Goal: Transaction & Acquisition: Subscribe to service/newsletter

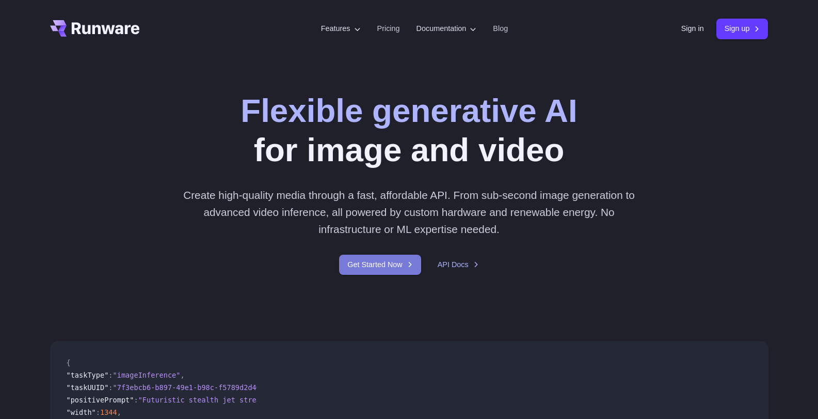
drag, startPoint x: 0, startPoint y: 0, endPoint x: 403, endPoint y: 268, distance: 483.5
click at [403, 268] on link "Get Started Now" at bounding box center [380, 264] width 82 height 20
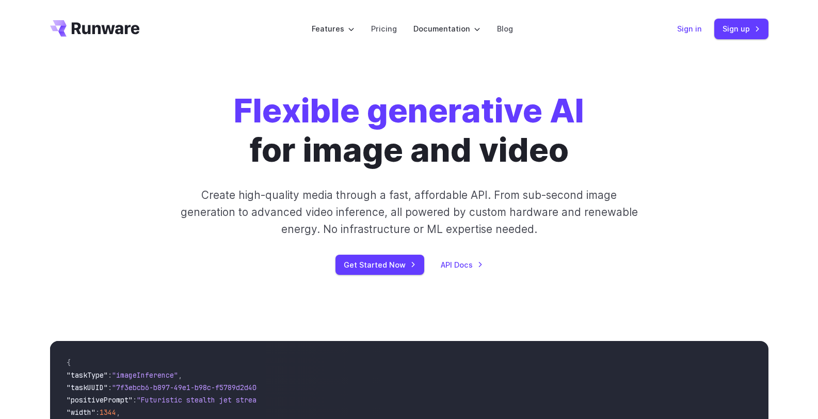
click at [691, 27] on link "Sign in" at bounding box center [689, 29] width 25 height 12
click at [752, 31] on link "Sign up" at bounding box center [741, 29] width 54 height 20
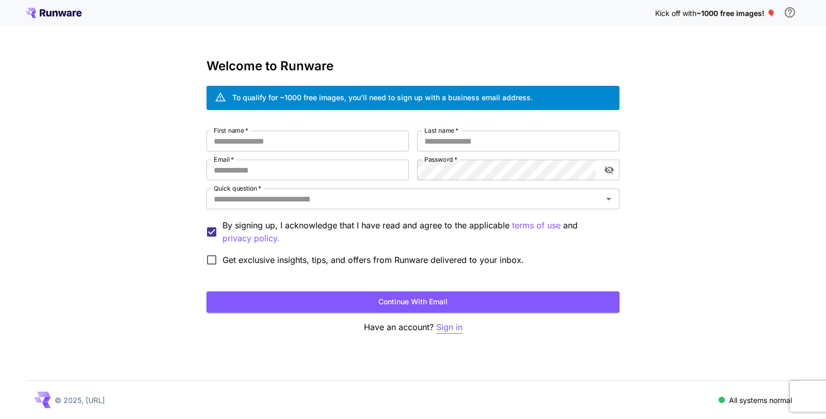
click at [445, 329] on p "Sign in" at bounding box center [449, 326] width 26 height 13
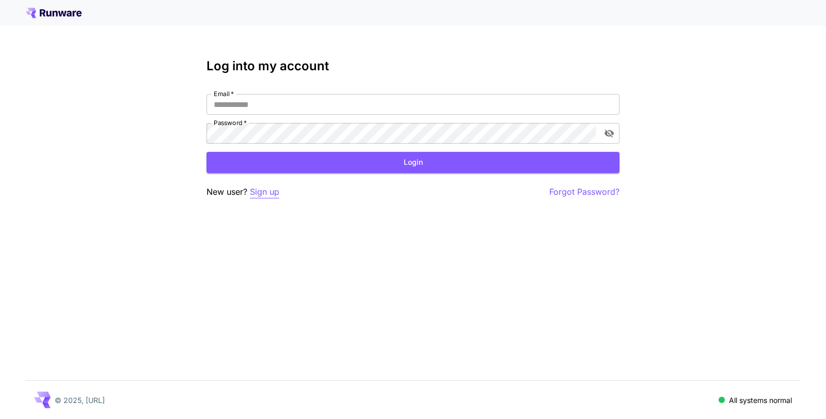
click at [255, 187] on p "Sign up" at bounding box center [264, 191] width 29 height 13
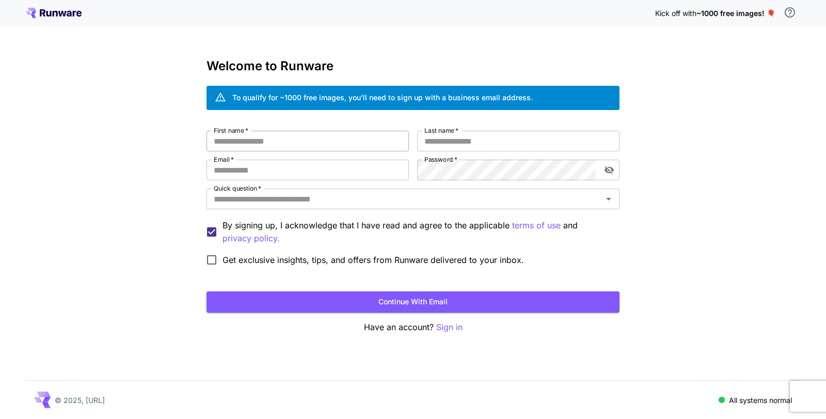
click at [304, 141] on input "First name   *" at bounding box center [307, 141] width 202 height 21
click at [315, 171] on input "Email   *" at bounding box center [307, 169] width 202 height 21
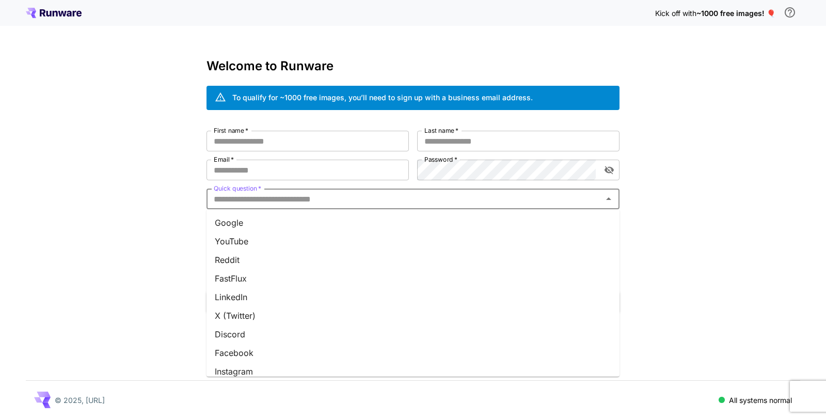
click at [436, 204] on input "Quick question   *" at bounding box center [405, 198] width 390 height 14
click at [467, 189] on div "Quick question   *" at bounding box center [412, 198] width 413 height 21
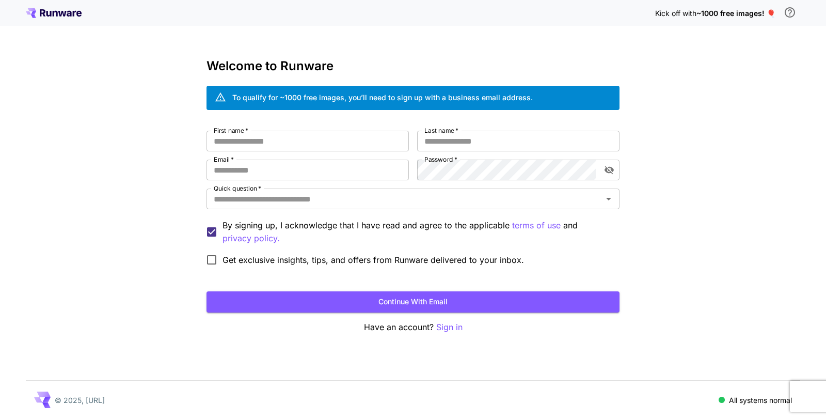
click at [441, 102] on div "To qualify for ~1000 free images, you’ll need to sign up with a business email …" at bounding box center [382, 97] width 300 height 11
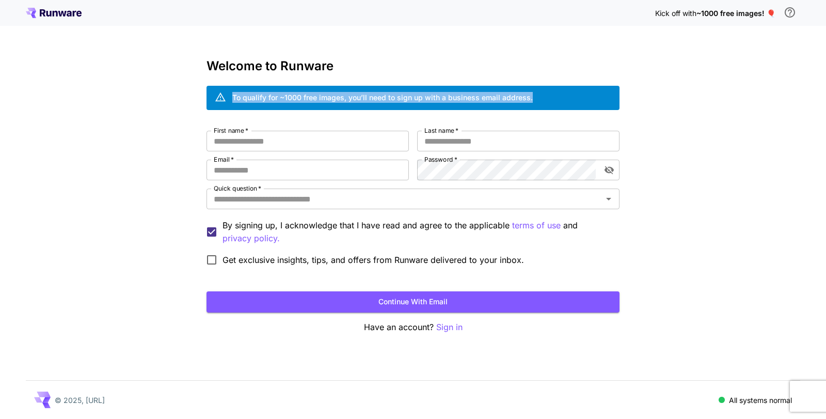
click at [441, 102] on div "To qualify for ~1000 free images, you’ll need to sign up with a business email …" at bounding box center [382, 97] width 300 height 11
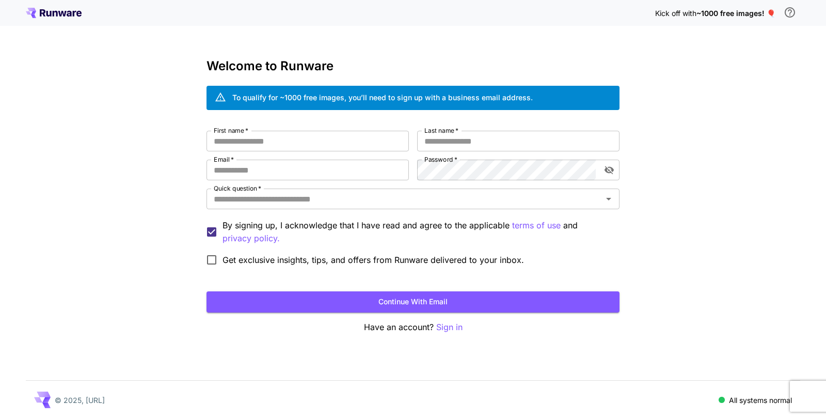
click at [531, 69] on h3 "Welcome to Runware" at bounding box center [412, 66] width 413 height 14
